Goal: Task Accomplishment & Management: Use online tool/utility

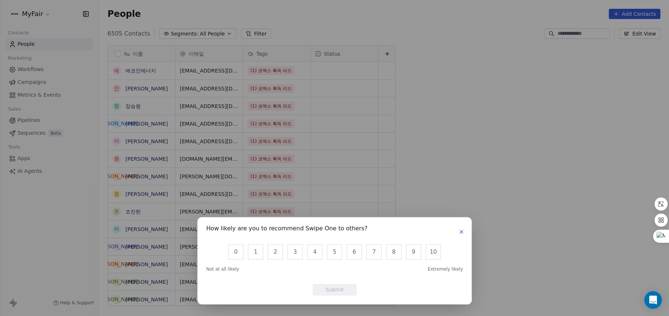
scroll to position [272, 564]
click at [333, 230] on icon "button" at bounding box center [462, 232] width 6 height 6
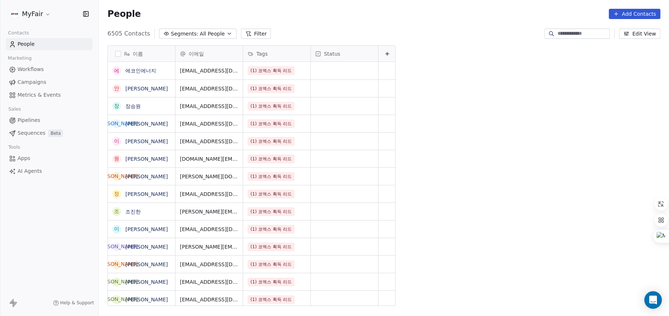
click at [39, 13] on html "MyFair Contacts People Marketing Workflows Campaigns Metrics & Events Sales Pip…" at bounding box center [334, 158] width 669 height 316
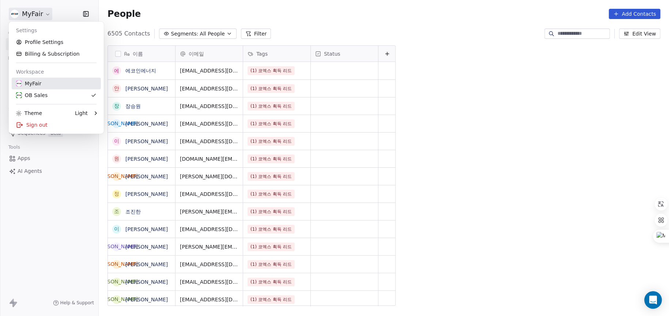
click at [63, 84] on div "MyFair" at bounding box center [56, 83] width 80 height 7
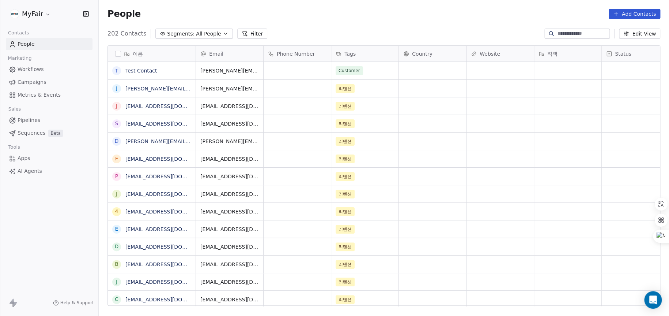
scroll to position [272, 564]
click at [25, 66] on span "Workflows" at bounding box center [31, 69] width 26 height 8
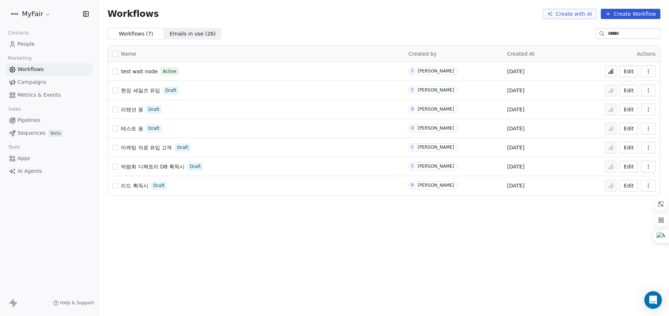
click at [333, 226] on div "Workflows Create with AI Create Workflow Workflows ( 7 ) Workflows ( 7 ) Emails…" at bounding box center [384, 158] width 570 height 316
click at [333, 15] on button "Create Workflow" at bounding box center [631, 14] width 60 height 10
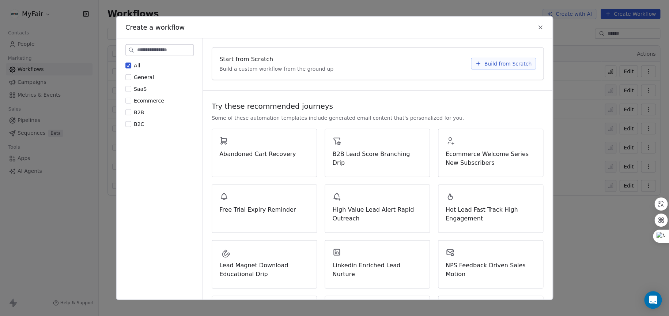
click at [333, 27] on icon at bounding box center [540, 27] width 7 height 7
